Goal: Find specific page/section: Find specific page/section

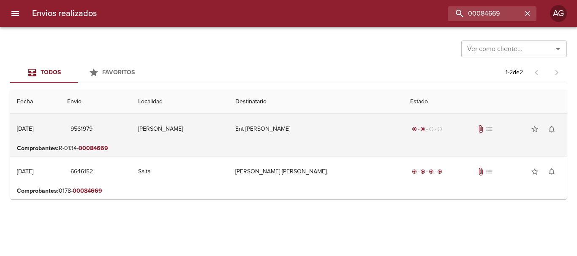
click at [365, 143] on td "Ent [PERSON_NAME]" at bounding box center [316, 129] width 174 height 30
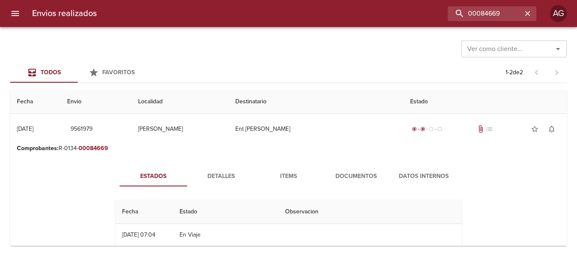
click at [338, 177] on span "Documentos" at bounding box center [355, 177] width 57 height 11
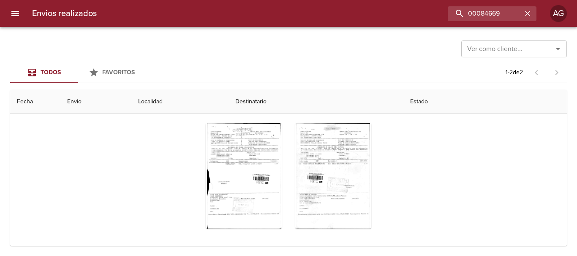
scroll to position [85, 0]
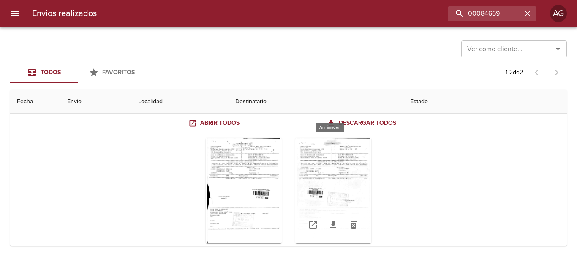
click at [343, 172] on div "Tabla de envíos del cliente" at bounding box center [333, 191] width 76 height 106
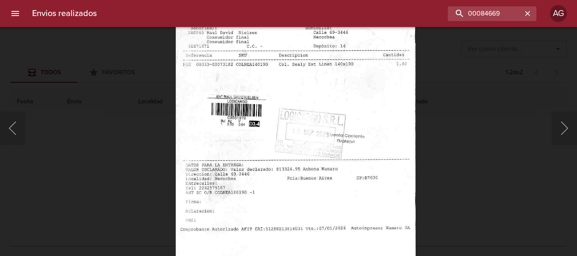
click at [466, 133] on div "Lightbox" at bounding box center [288, 128] width 577 height 256
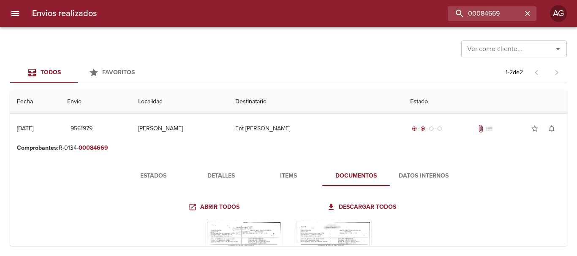
scroll to position [0, 0]
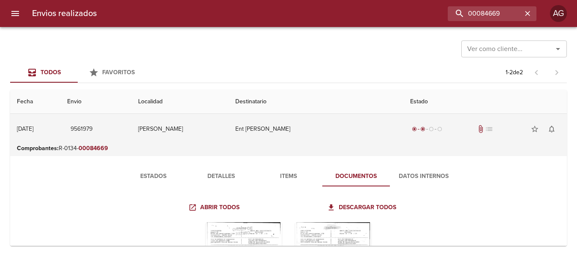
click at [312, 136] on td "Ent [PERSON_NAME]" at bounding box center [316, 129] width 174 height 30
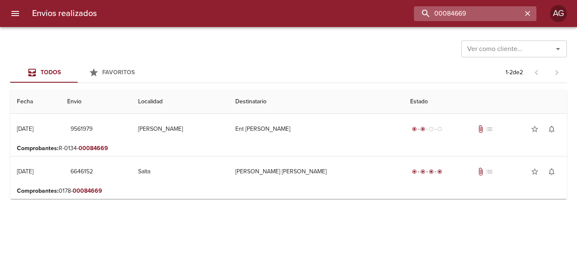
click at [493, 17] on input "00084669" at bounding box center [468, 13] width 108 height 15
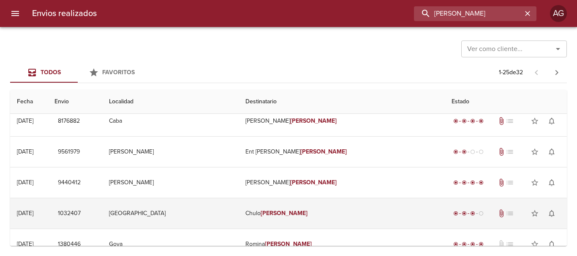
scroll to position [85, 0]
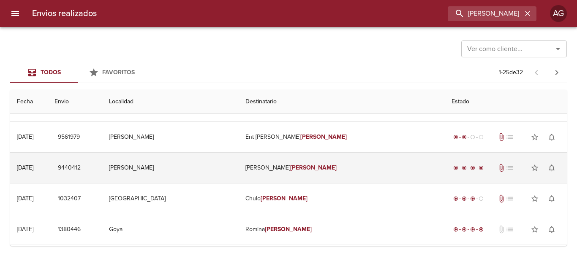
click at [274, 173] on td "[PERSON_NAME]" at bounding box center [342, 168] width 206 height 30
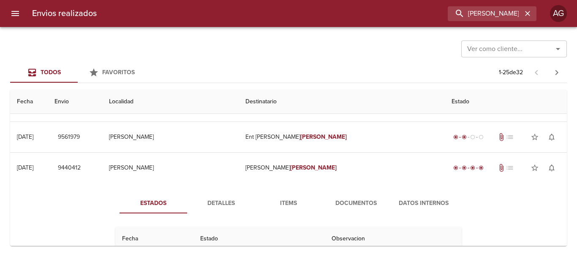
scroll to position [127, 0]
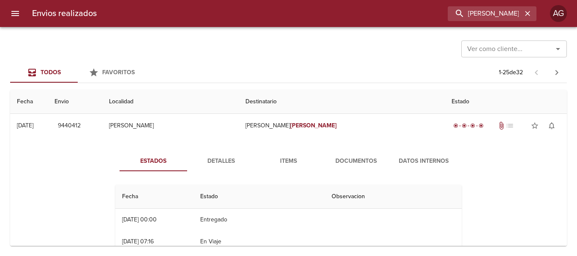
click at [215, 165] on span "Detalles" at bounding box center [220, 161] width 57 height 11
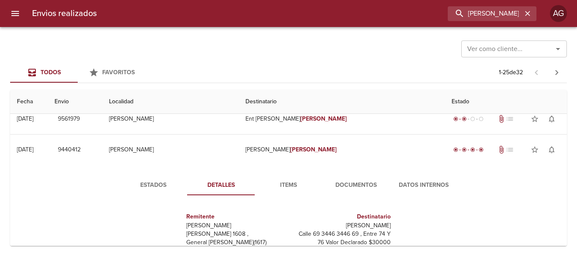
scroll to position [85, 0]
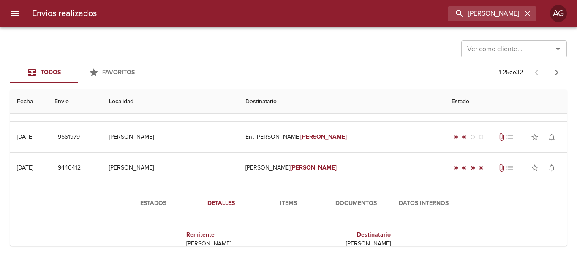
click at [370, 207] on span "Documentos" at bounding box center [355, 204] width 57 height 11
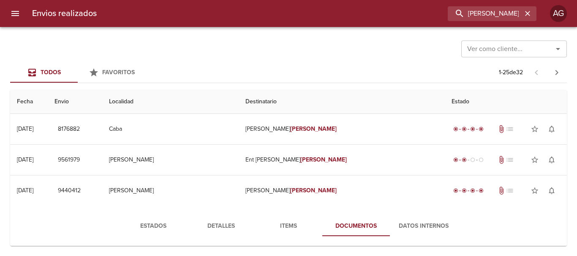
scroll to position [42, 0]
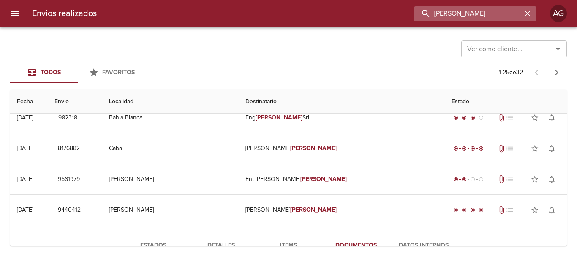
click at [483, 17] on input "[PERSON_NAME]" at bounding box center [468, 13] width 108 height 15
click at [483, 17] on input "9440412" at bounding box center [468, 13] width 108 height 15
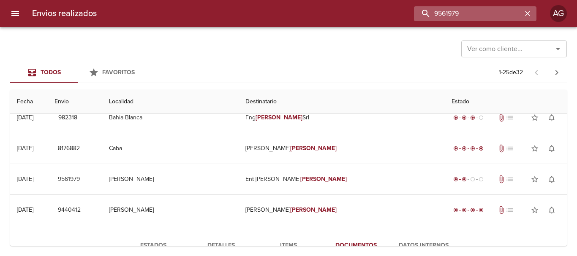
click at [486, 12] on input "9561979" at bounding box center [468, 13] width 108 height 15
type input "9561979"
